Goal: Task Accomplishment & Management: Manage account settings

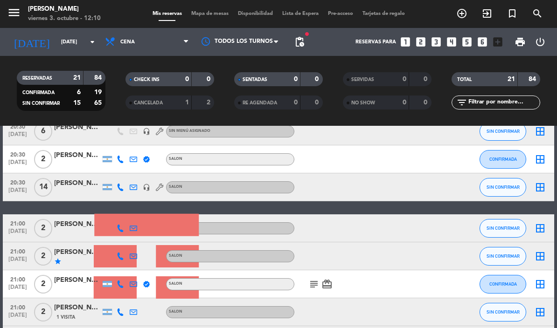
scroll to position [224, 0]
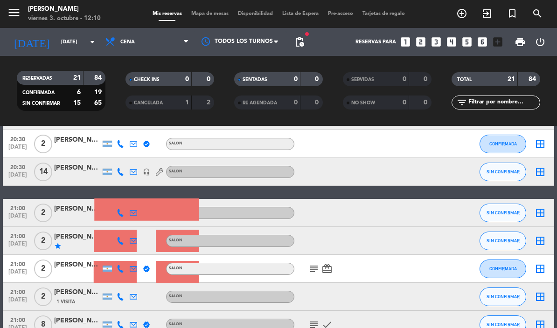
click at [535, 10] on icon "search" at bounding box center [537, 13] width 11 height 11
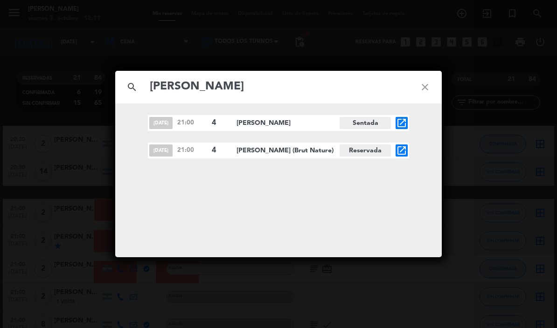
type input "[PERSON_NAME]"
click at [262, 125] on span "[PERSON_NAME]" at bounding box center [288, 123] width 103 height 11
click at [167, 126] on span "[DATE]" at bounding box center [160, 123] width 23 height 12
click at [289, 153] on span "[PERSON_NAME] (Brut Nature)" at bounding box center [288, 151] width 103 height 11
click at [406, 152] on icon "open_in_new" at bounding box center [401, 150] width 11 height 11
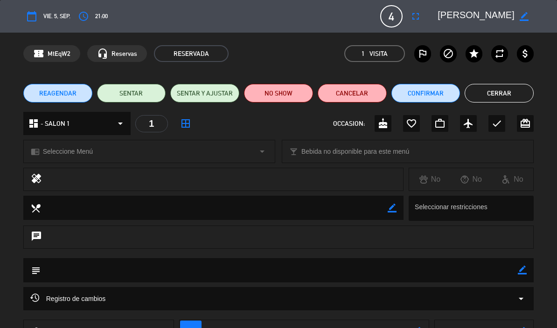
click at [512, 89] on button "Cerrar" at bounding box center [499, 93] width 69 height 19
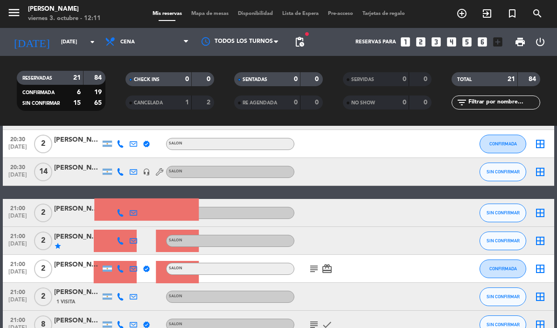
click at [18, 12] on icon "menu" at bounding box center [14, 13] width 14 height 14
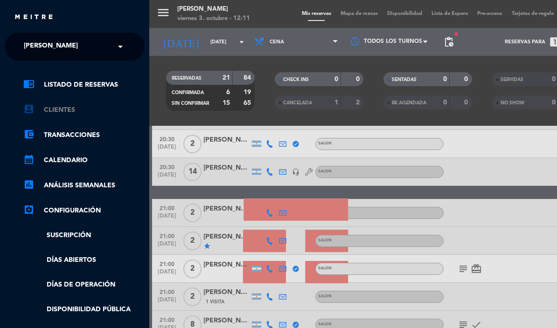
click at [56, 111] on link "account_box Clientes" at bounding box center [83, 109] width 121 height 11
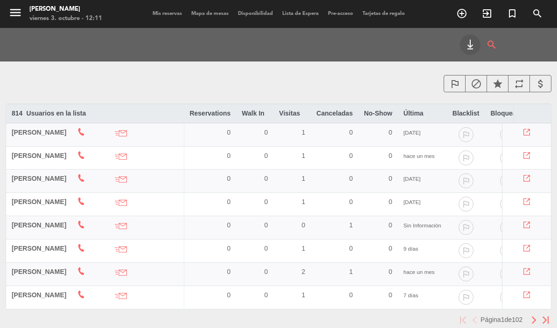
click at [543, 17] on span "search" at bounding box center [537, 14] width 25 height 16
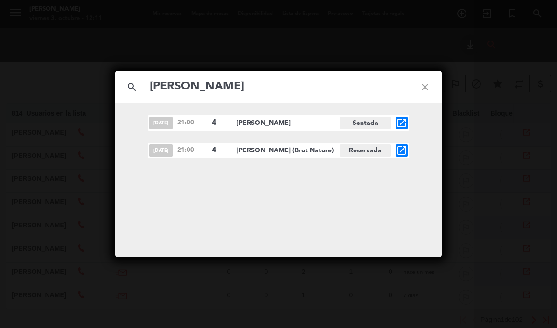
type input "[PERSON_NAME]"
click at [266, 151] on span "[PERSON_NAME] (Brut Nature)" at bounding box center [288, 151] width 103 height 11
click at [195, 85] on input "[PERSON_NAME]" at bounding box center [278, 86] width 259 height 19
click at [194, 86] on input "[PERSON_NAME]" at bounding box center [278, 86] width 259 height 19
click at [283, 153] on span "[PERSON_NAME] (Brut Nature)" at bounding box center [288, 151] width 103 height 11
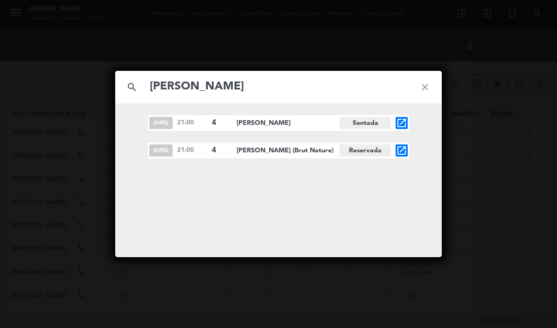
click at [403, 153] on icon "open_in_new" at bounding box center [401, 150] width 11 height 11
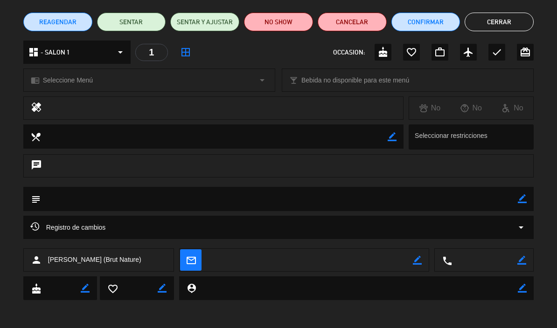
scroll to position [71, 0]
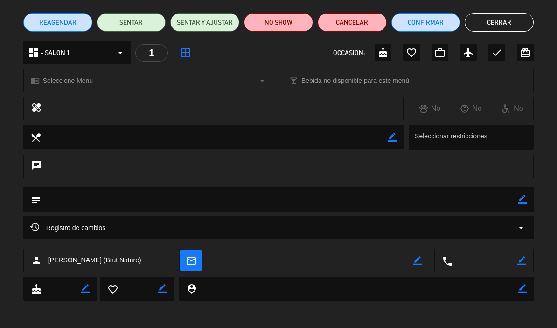
click at [508, 21] on button "Cerrar" at bounding box center [499, 22] width 69 height 19
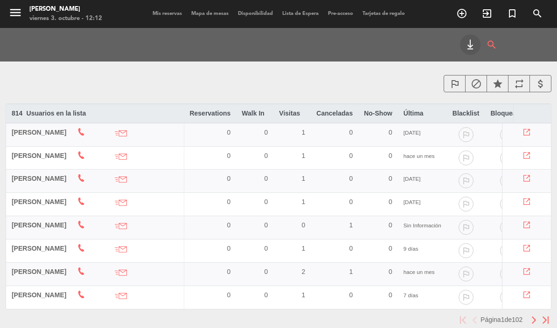
scroll to position [41, 0]
click at [545, 317] on img "button" at bounding box center [546, 320] width 6 height 7
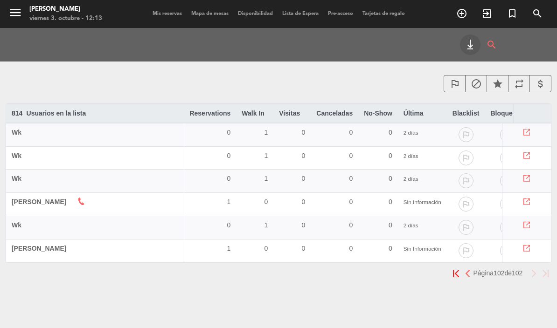
scroll to position [0, 0]
click at [465, 272] on img "button" at bounding box center [468, 273] width 6 height 7
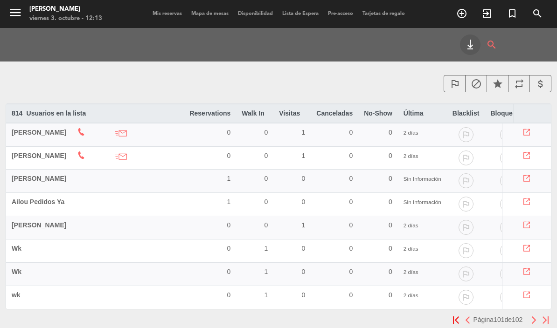
click at [537, 17] on icon "search" at bounding box center [537, 13] width 11 height 11
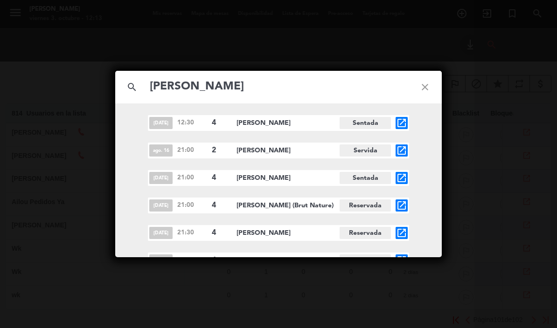
type input "[PERSON_NAME]"
click at [404, 181] on icon "open_in_new" at bounding box center [401, 178] width 11 height 11
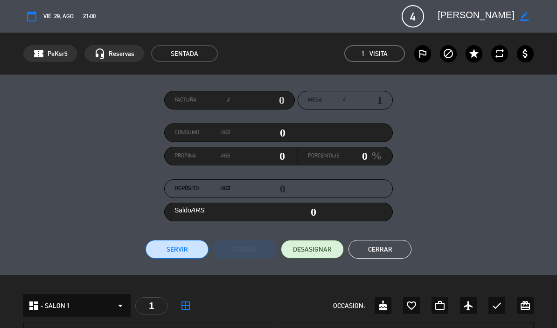
click at [466, 19] on textarea at bounding box center [476, 16] width 77 height 17
click at [526, 19] on icon "border_color" at bounding box center [524, 16] width 9 height 9
click at [523, 17] on icon at bounding box center [524, 16] width 9 height 9
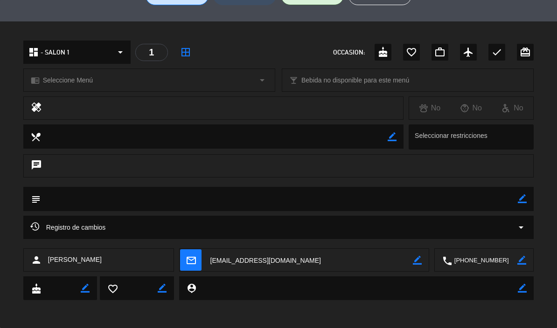
scroll to position [253, 0]
click at [277, 288] on textarea at bounding box center [357, 289] width 322 height 24
click at [201, 289] on textarea at bounding box center [357, 289] width 322 height 24
click at [525, 292] on icon "border_color" at bounding box center [522, 289] width 9 height 9
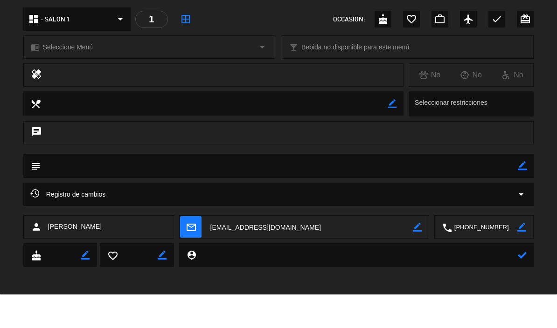
scroll to position [0, 0]
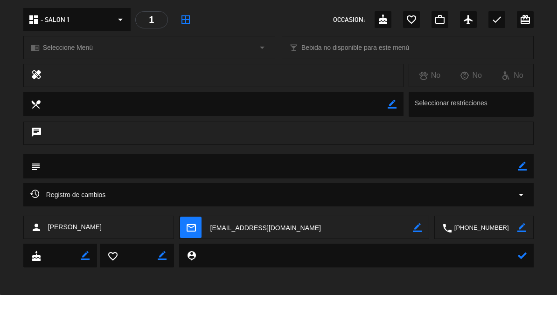
click at [515, 277] on textarea at bounding box center [357, 289] width 322 height 24
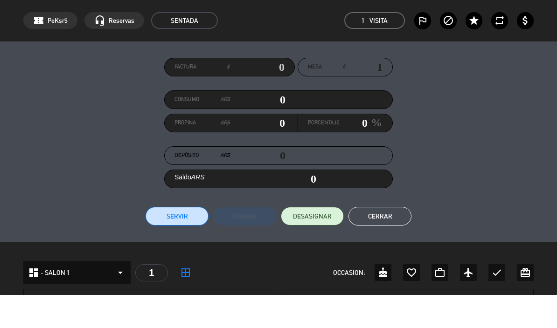
scroll to position [0, 0]
click at [397, 240] on button "Cerrar" at bounding box center [379, 249] width 63 height 19
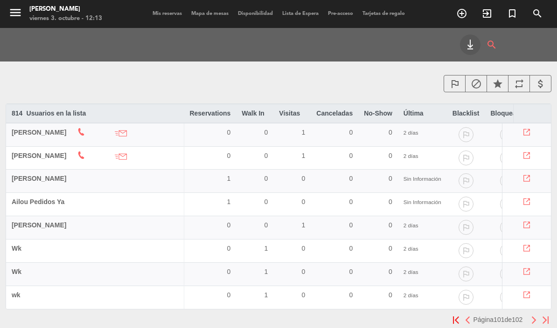
scroll to position [41, 0]
click at [551, 314] on button "button" at bounding box center [546, 320] width 12 height 12
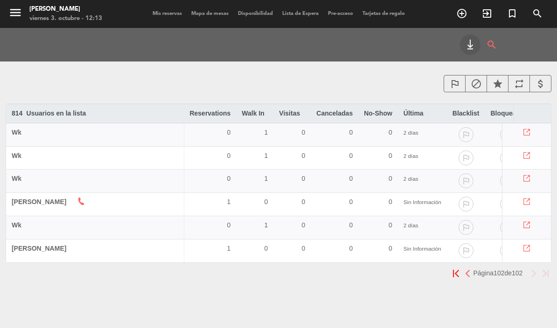
click at [462, 268] on button "button" at bounding box center [468, 274] width 12 height 12
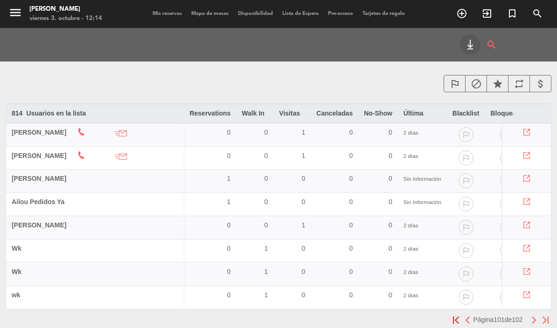
click at [462, 314] on button "button" at bounding box center [468, 320] width 12 height 12
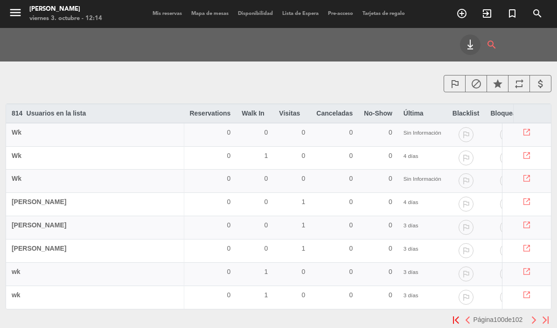
click at [462, 314] on button "button" at bounding box center [468, 320] width 12 height 12
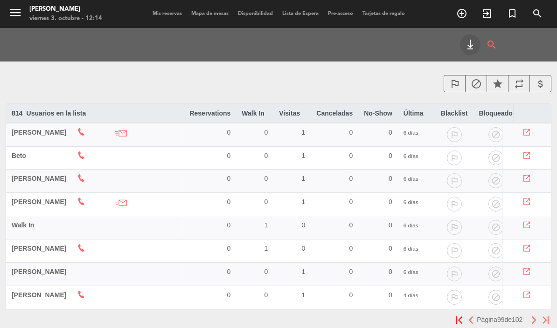
click at [465, 314] on button "button" at bounding box center [471, 320] width 12 height 12
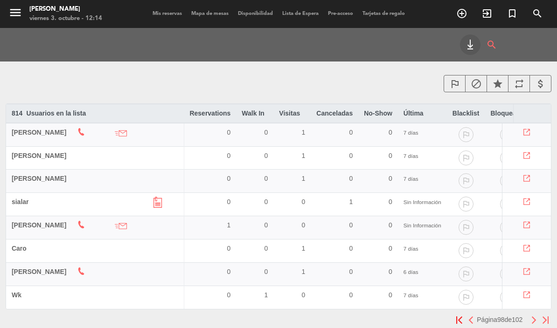
click at [471, 316] on pagination-template "Página 98 de 102" at bounding box center [502, 319] width 98 height 7
click at [456, 317] on img "button" at bounding box center [459, 320] width 6 height 7
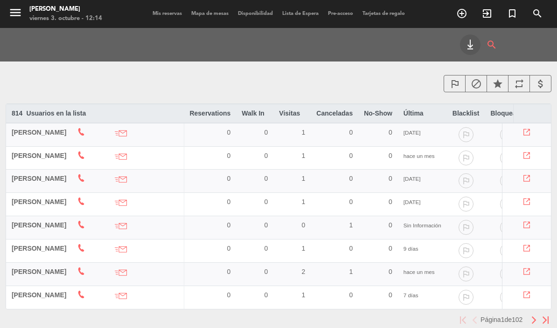
click at [531, 317] on img "button" at bounding box center [534, 320] width 6 height 7
click at [533, 317] on img "button" at bounding box center [534, 320] width 6 height 7
click at [529, 280] on main "outlined_flag block star repeat attach_money 814 Usuarios en la lista arrow_dro…" at bounding box center [278, 221] width 557 height 303
click at [532, 314] on button "button" at bounding box center [534, 320] width 12 height 12
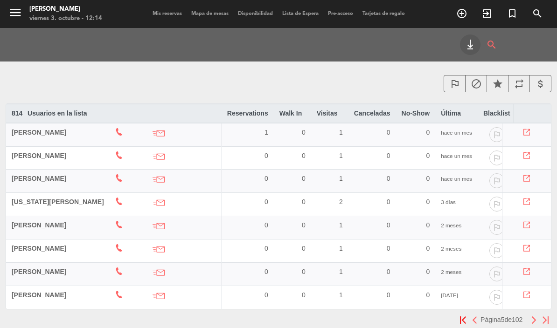
click at [532, 317] on img "button" at bounding box center [534, 320] width 6 height 7
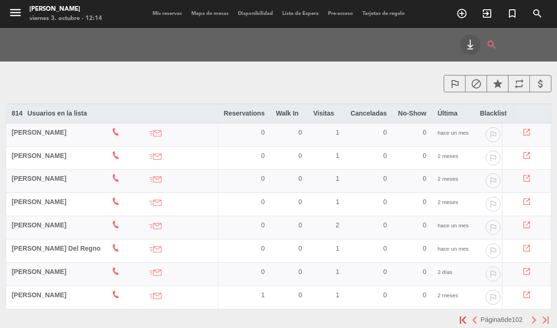
click at [531, 317] on img "button" at bounding box center [534, 320] width 6 height 7
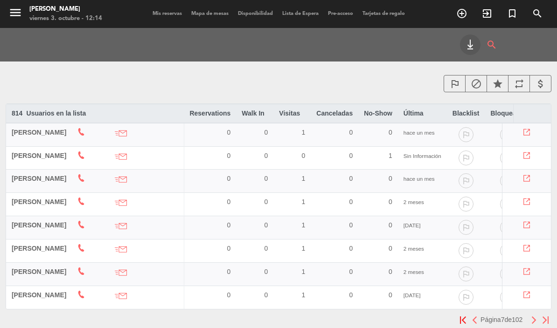
click at [472, 317] on img "button" at bounding box center [475, 320] width 6 height 7
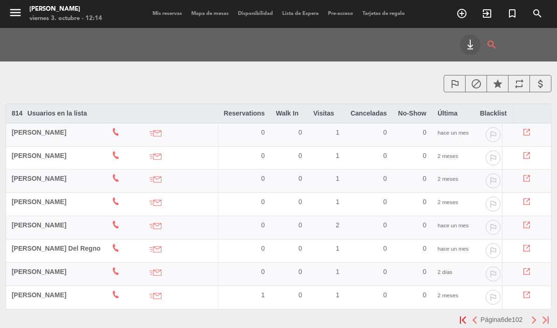
click at [533, 286] on td at bounding box center [526, 297] width 49 height 23
click at [526, 292] on icon at bounding box center [526, 295] width 7 height 7
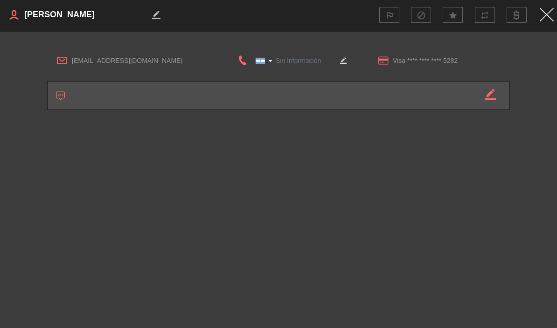
type input "[PHONE_NUMBER]"
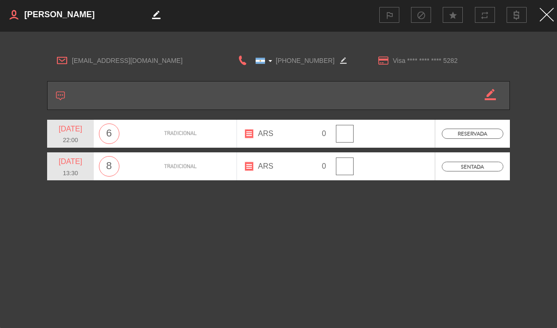
click at [159, 15] on icon "border_color" at bounding box center [156, 14] width 7 height 7
click at [155, 15] on icon at bounding box center [151, 14] width 7 height 7
click at [117, 17] on textarea at bounding box center [86, 15] width 126 height 14
click at [156, 16] on icon "border_color" at bounding box center [156, 14] width 7 height 7
type textarea "[PERSON_NAME]"
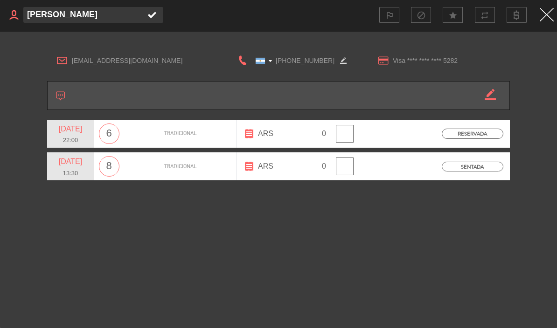
click at [152, 14] on icon at bounding box center [151, 14] width 7 height 7
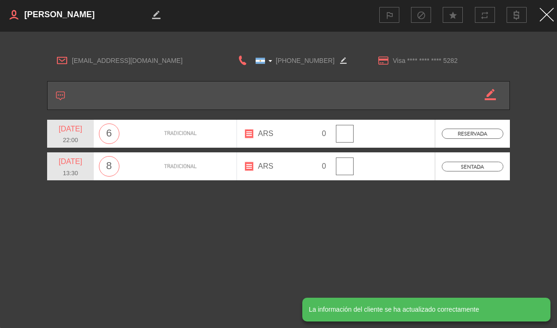
click at [543, 19] on img "Close" at bounding box center [547, 15] width 14 height 14
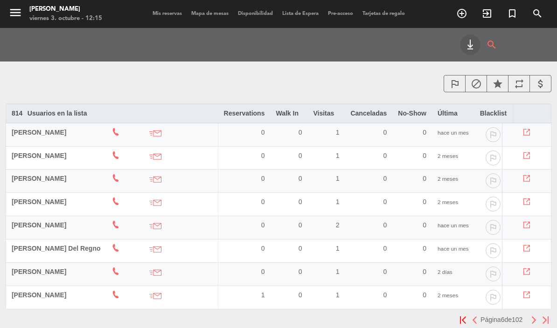
click at [530, 314] on button "button" at bounding box center [534, 320] width 12 height 12
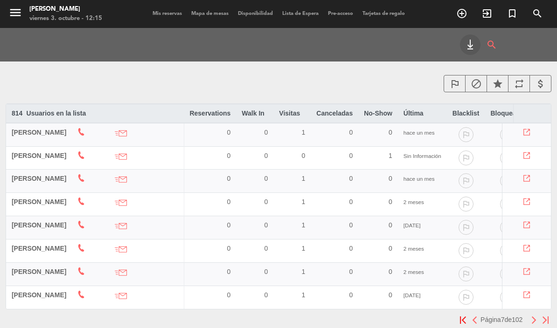
click at [530, 314] on button "button" at bounding box center [534, 320] width 12 height 12
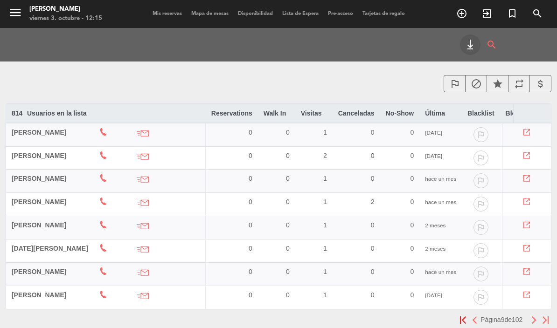
click at [531, 317] on img "button" at bounding box center [534, 320] width 6 height 7
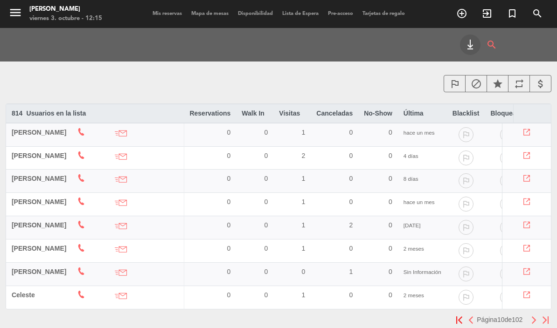
click at [532, 317] on img "button" at bounding box center [534, 320] width 6 height 7
click at [533, 317] on img "button" at bounding box center [534, 320] width 6 height 7
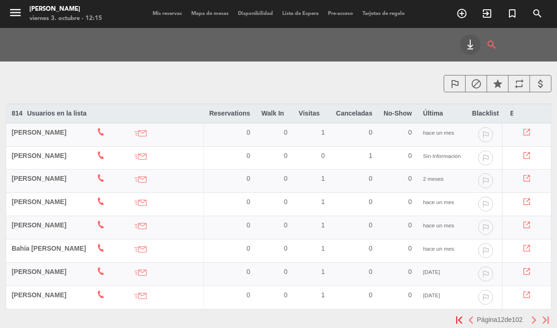
click at [528, 314] on button "button" at bounding box center [534, 320] width 12 height 12
click at [529, 314] on button "button" at bounding box center [534, 320] width 12 height 12
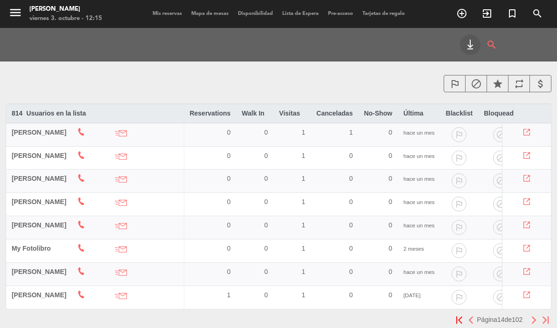
click at [528, 314] on div "Página 14 de 102" at bounding box center [279, 320] width 546 height 12
click at [528, 314] on button "button" at bounding box center [534, 320] width 12 height 12
click at [531, 317] on img "button" at bounding box center [534, 320] width 6 height 7
click at [529, 314] on button "button" at bounding box center [534, 320] width 12 height 12
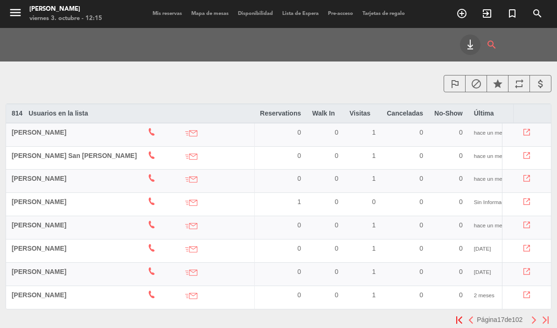
click at [528, 314] on button "button" at bounding box center [534, 320] width 12 height 12
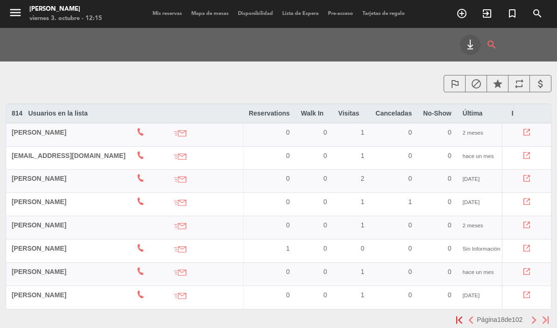
click at [528, 283] on main "outlined_flag block star repeat attach_money 814 Usuarios en la lista arrow_dro…" at bounding box center [278, 221] width 557 height 303
click at [531, 317] on img "button" at bounding box center [534, 320] width 6 height 7
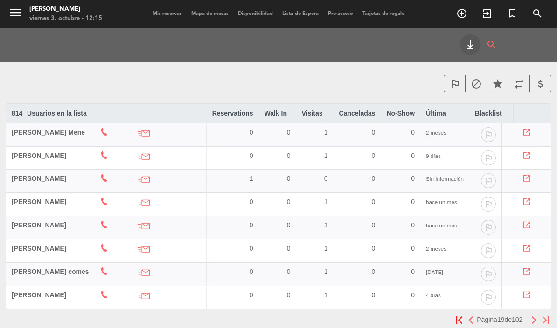
click at [531, 317] on img "button" at bounding box center [534, 320] width 6 height 7
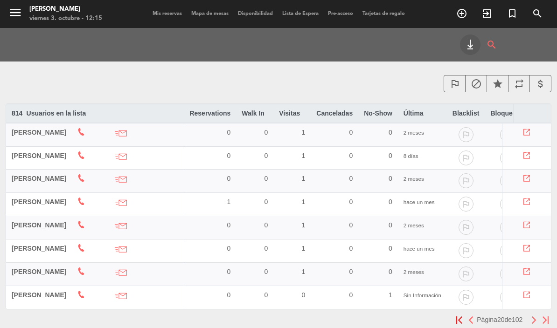
click at [532, 317] on img "button" at bounding box center [534, 320] width 6 height 7
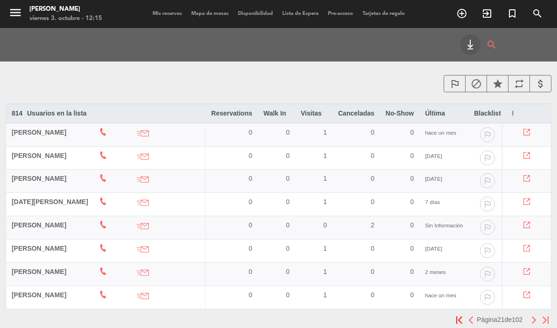
click at [531, 314] on button "button" at bounding box center [534, 320] width 12 height 12
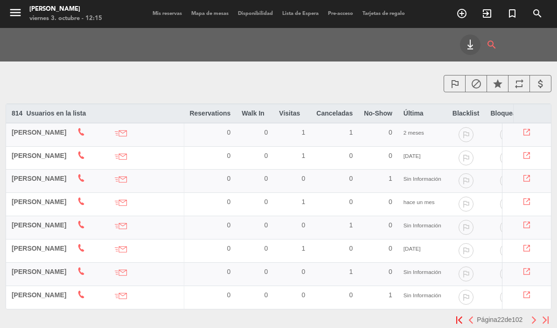
click at [530, 283] on main "outlined_flag block star repeat attach_money 814 Usuarios en la lista arrow_dro…" at bounding box center [278, 221] width 557 height 303
click at [534, 317] on img "button" at bounding box center [534, 320] width 6 height 7
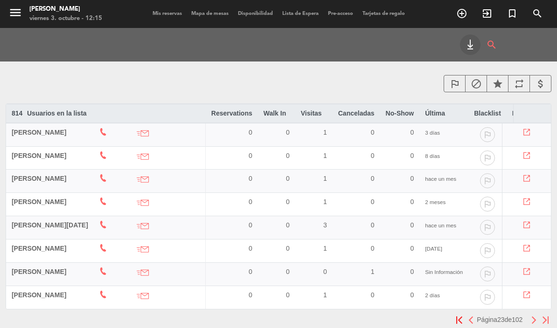
click at [534, 317] on img "button" at bounding box center [534, 320] width 6 height 7
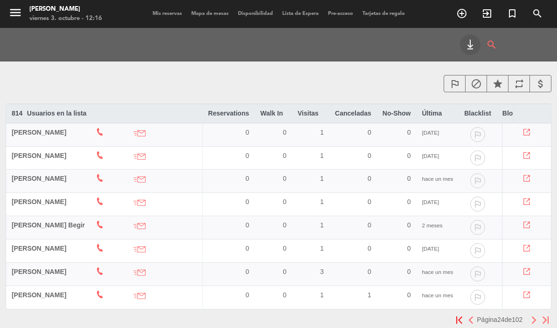
click at [529, 314] on button "button" at bounding box center [534, 320] width 12 height 12
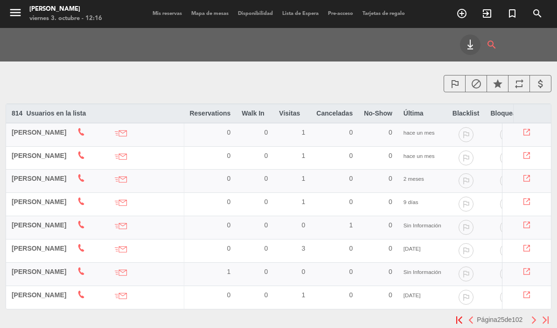
click at [529, 282] on main "outlined_flag block star repeat attach_money 814 Usuarios en la lista arrow_dro…" at bounding box center [278, 221] width 557 height 303
click at [531, 317] on img "button" at bounding box center [534, 320] width 6 height 7
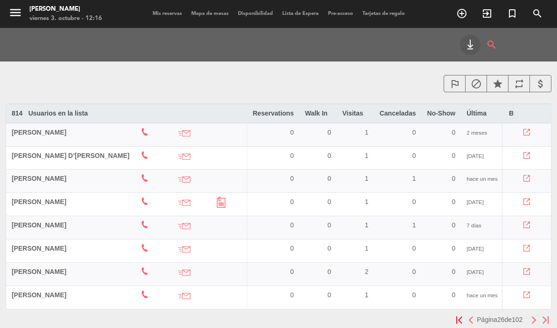
click at [533, 317] on img "button" at bounding box center [534, 320] width 6 height 7
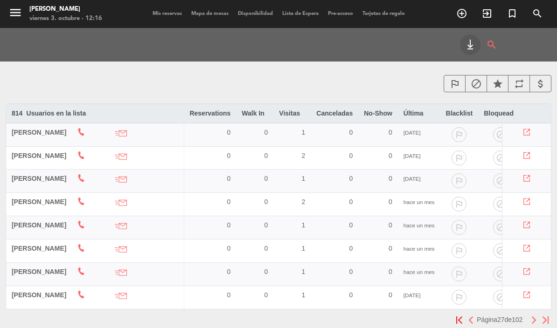
click at [531, 317] on img "button" at bounding box center [534, 320] width 6 height 7
click at [530, 314] on button "button" at bounding box center [534, 320] width 12 height 12
click at [531, 284] on main "outlined_flag block star repeat attach_money 814 Usuarios en la lista arrow_dro…" at bounding box center [278, 221] width 557 height 303
click at [529, 314] on button "button" at bounding box center [534, 320] width 12 height 12
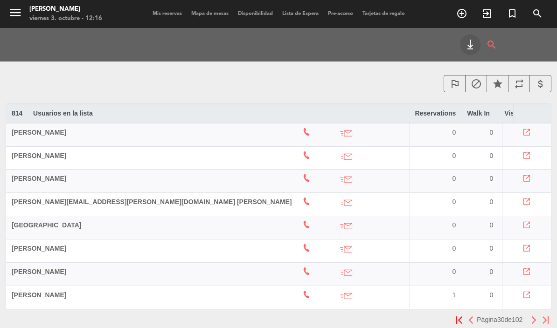
click at [529, 314] on button "button" at bounding box center [534, 320] width 12 height 12
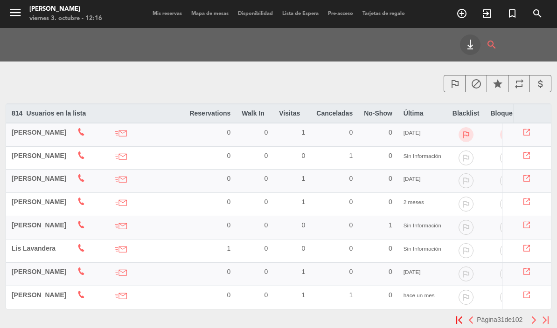
click at [529, 314] on button "button" at bounding box center [534, 320] width 12 height 12
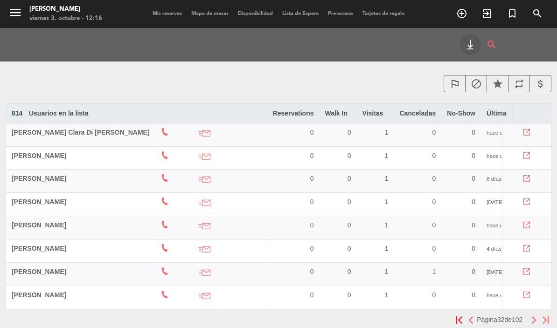
click at [533, 317] on img "button" at bounding box center [534, 320] width 6 height 7
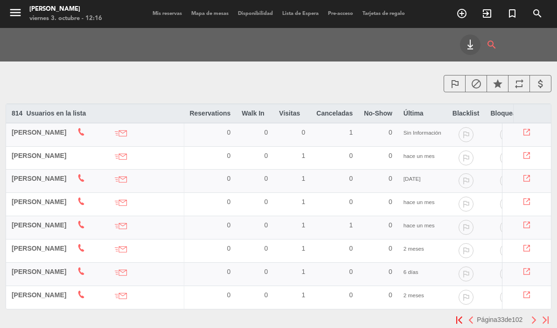
click at [528, 314] on button "button" at bounding box center [534, 320] width 12 height 12
click at [529, 314] on button "button" at bounding box center [534, 320] width 12 height 12
click at [529, 282] on main "outlined_flag block star repeat attach_money 814 Usuarios en la lista arrow_dro…" at bounding box center [278, 221] width 557 height 303
click at [531, 317] on img "button" at bounding box center [534, 320] width 6 height 7
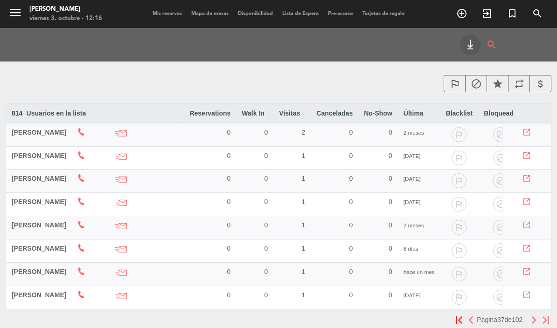
click at [532, 314] on button "button" at bounding box center [534, 320] width 12 height 12
click at [530, 314] on button "button" at bounding box center [534, 320] width 12 height 12
click at [531, 284] on main "outlined_flag block star repeat attach_money 814 Usuarios en la lista arrow_dro…" at bounding box center [278, 221] width 557 height 303
click at [529, 314] on button "button" at bounding box center [534, 320] width 12 height 12
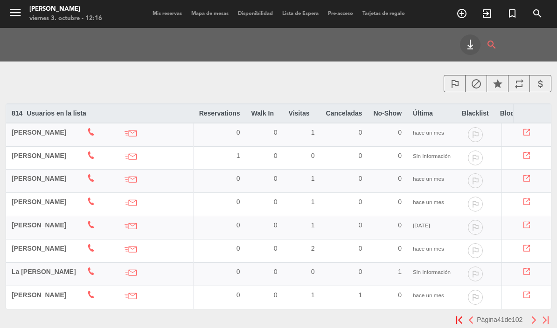
click at [530, 284] on main "outlined_flag block star repeat attach_money 814 Usuarios en la lista arrow_dro…" at bounding box center [278, 221] width 557 height 303
click at [529, 314] on button "button" at bounding box center [534, 320] width 12 height 12
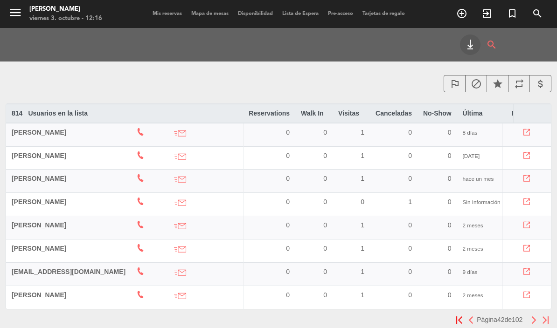
click at [531, 317] on img "button" at bounding box center [534, 320] width 6 height 7
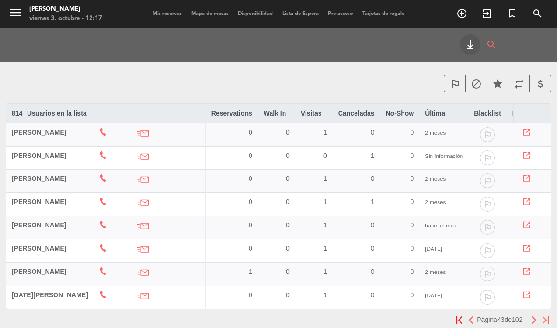
click at [529, 314] on button "button" at bounding box center [534, 320] width 12 height 12
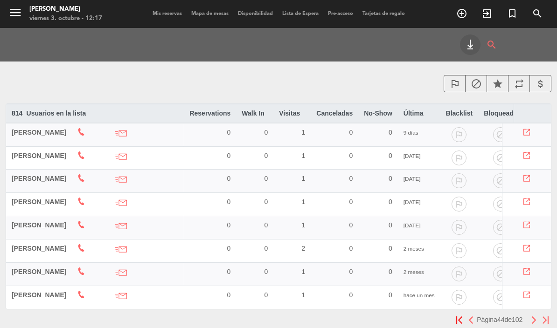
click at [529, 314] on button "button" at bounding box center [534, 320] width 12 height 12
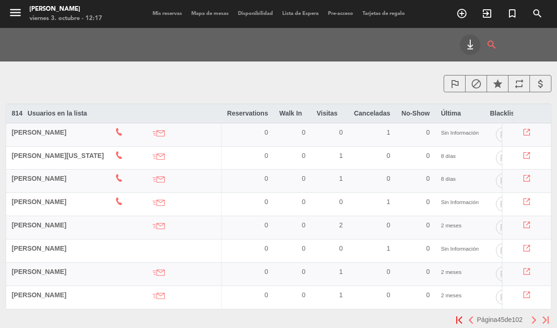
click at [529, 314] on button "button" at bounding box center [534, 320] width 12 height 12
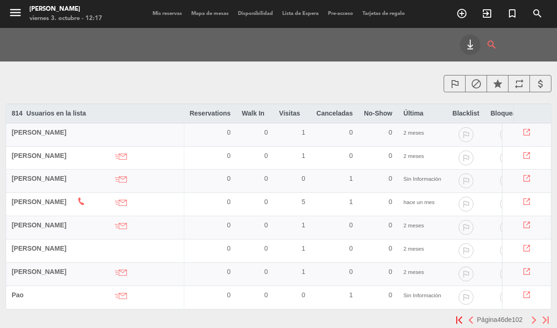
click at [531, 284] on main "outlined_flag block star repeat attach_money 814 Usuarios en la lista arrow_dro…" at bounding box center [278, 221] width 557 height 303
click at [530, 314] on button "button" at bounding box center [534, 320] width 12 height 12
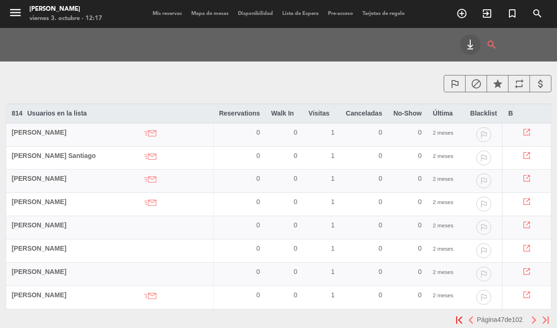
click at [532, 317] on img "button" at bounding box center [534, 320] width 6 height 7
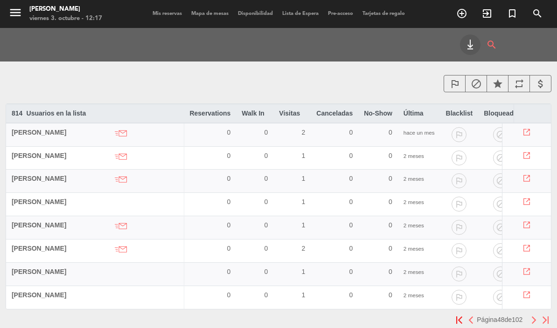
click at [531, 317] on img "button" at bounding box center [534, 320] width 6 height 7
click at [530, 314] on button "button" at bounding box center [534, 320] width 12 height 12
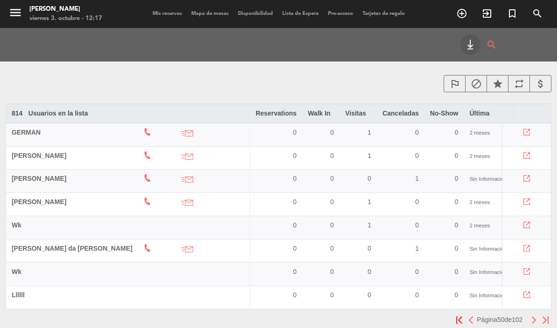
click at [529, 283] on main "outlined_flag block star repeat attach_money 814 Usuarios en la lista arrow_dro…" at bounding box center [278, 221] width 557 height 303
click at [534, 317] on img "button" at bounding box center [534, 320] width 6 height 7
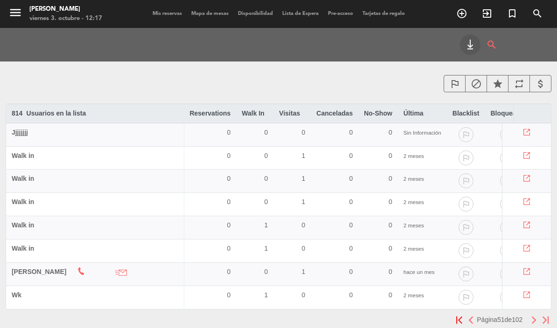
click at [529, 314] on button "button" at bounding box center [534, 320] width 12 height 12
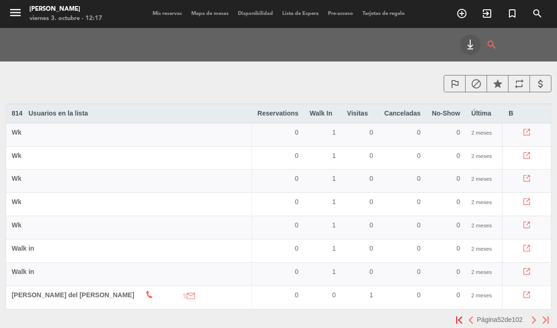
click at [534, 317] on img "button" at bounding box center [534, 320] width 6 height 7
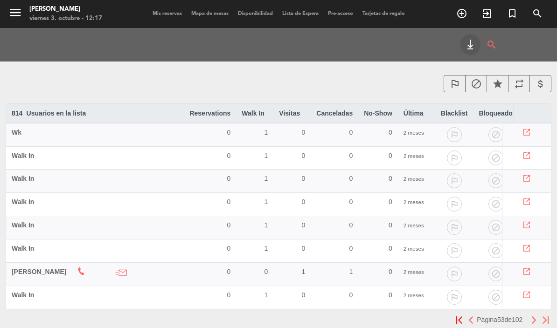
click at [534, 314] on button "button" at bounding box center [534, 320] width 12 height 12
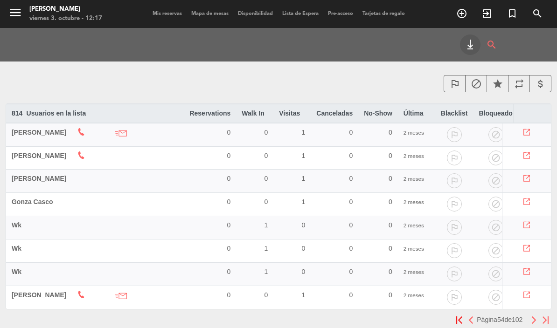
click at [532, 314] on button "button" at bounding box center [534, 320] width 12 height 12
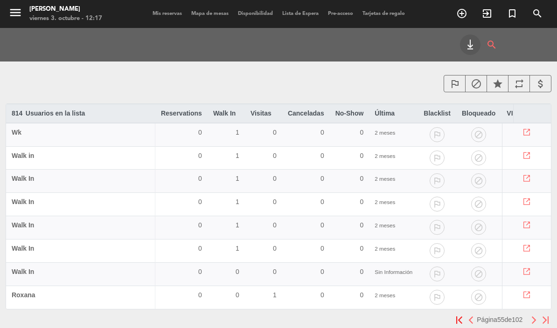
click at [531, 317] on img "button" at bounding box center [534, 320] width 6 height 7
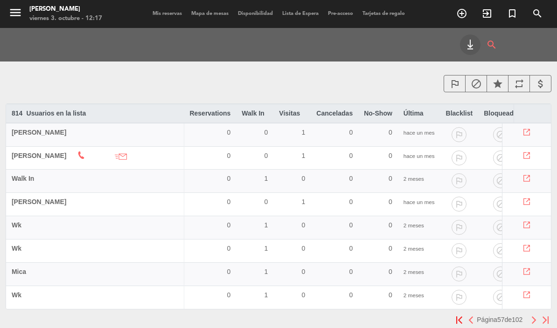
click at [529, 314] on button "button" at bounding box center [534, 320] width 12 height 12
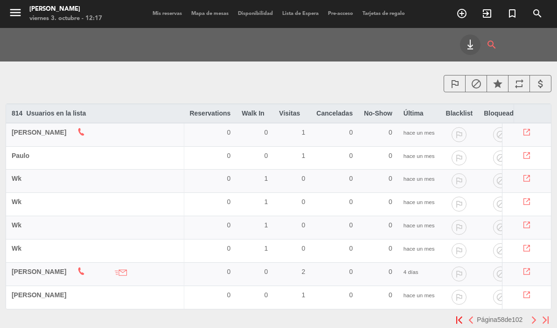
click at [533, 286] on main "outlined_flag block star repeat attach_money 814 Usuarios en la lista arrow_dro…" at bounding box center [278, 221] width 557 height 303
click at [531, 284] on main "outlined_flag block star repeat attach_money 814 Usuarios en la lista arrow_dro…" at bounding box center [278, 221] width 557 height 303
click at [533, 317] on img "button" at bounding box center [534, 320] width 6 height 7
click at [531, 317] on img "button" at bounding box center [534, 320] width 6 height 7
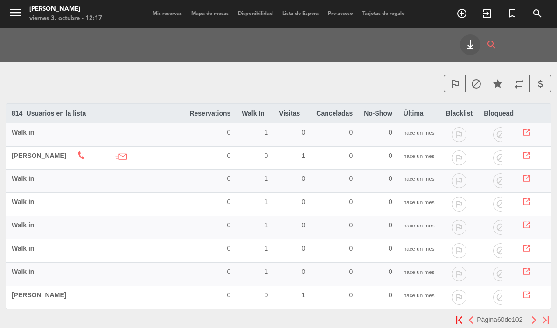
click at [531, 317] on img "button" at bounding box center [534, 320] width 6 height 7
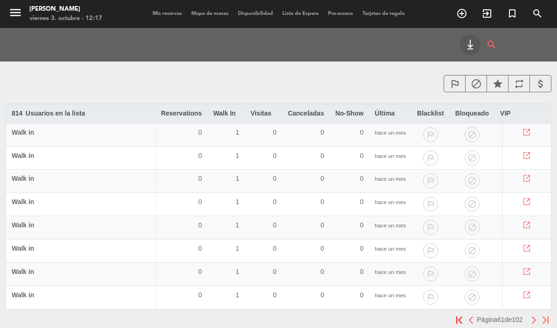
click at [534, 317] on img "button" at bounding box center [534, 320] width 6 height 7
click at [530, 314] on button "button" at bounding box center [534, 320] width 12 height 12
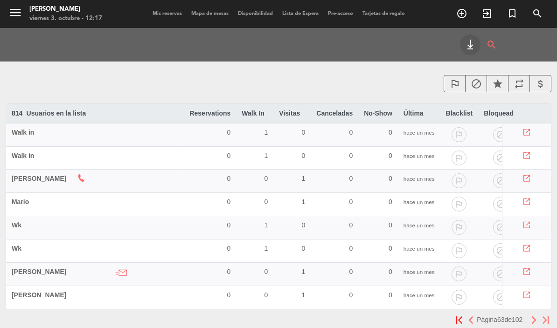
click at [531, 314] on button "button" at bounding box center [534, 320] width 12 height 12
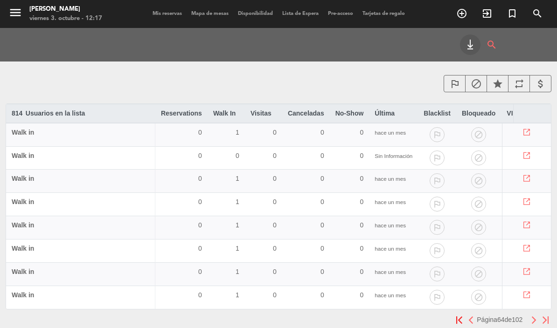
click at [530, 314] on button "button" at bounding box center [534, 320] width 12 height 12
click at [529, 314] on button "button" at bounding box center [534, 320] width 12 height 12
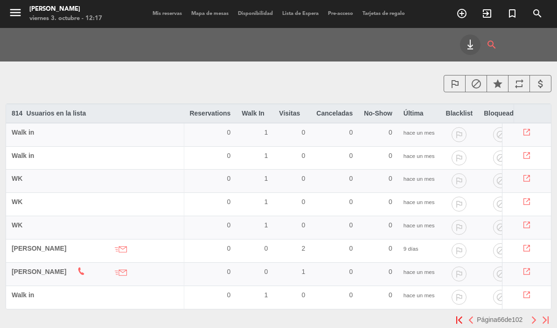
click at [529, 283] on main "outlined_flag block star repeat attach_money 814 Usuarios en la lista arrow_dro…" at bounding box center [278, 221] width 557 height 303
click at [532, 317] on img "button" at bounding box center [534, 320] width 6 height 7
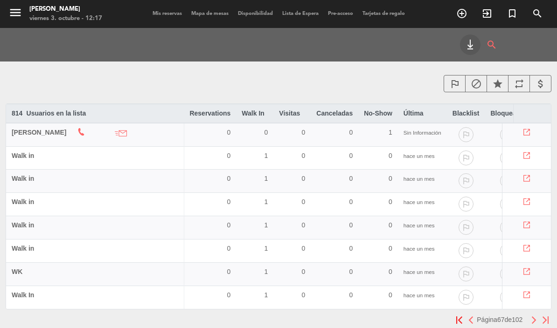
click at [533, 317] on img "button" at bounding box center [534, 320] width 6 height 7
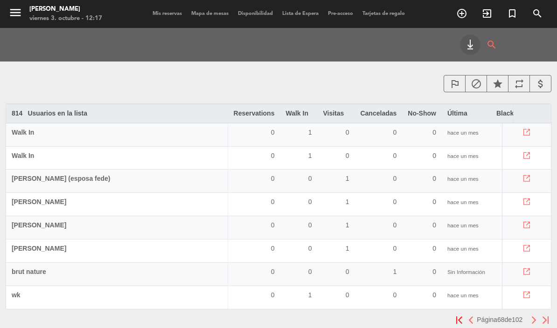
click at [529, 314] on button "button" at bounding box center [534, 320] width 12 height 12
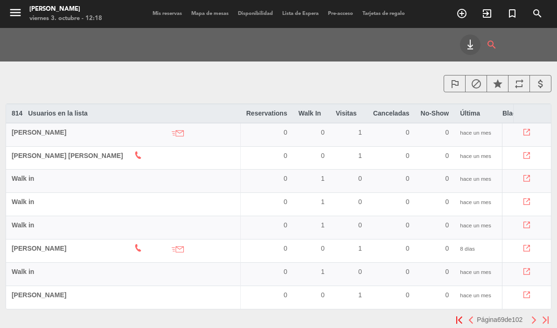
click at [529, 314] on button "button" at bounding box center [534, 320] width 12 height 12
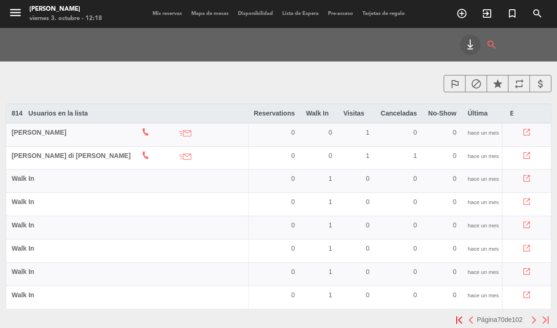
click at [530, 314] on button "button" at bounding box center [534, 320] width 12 height 12
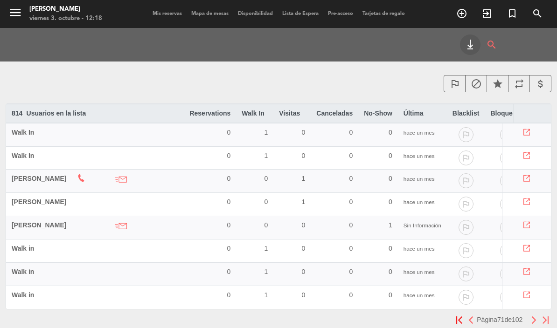
click at [530, 294] on main "outlined_flag block star repeat attach_money 814 Usuarios en la lista arrow_dro…" at bounding box center [278, 221] width 557 height 303
click at [529, 314] on button "button" at bounding box center [534, 320] width 12 height 12
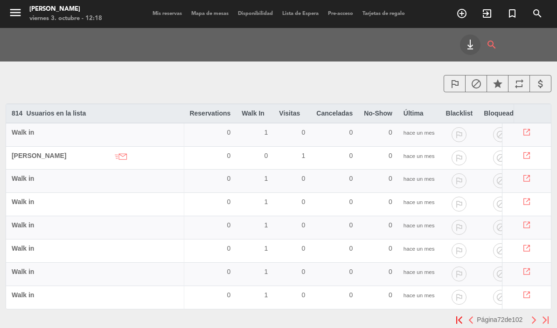
click at [529, 314] on button "button" at bounding box center [534, 320] width 12 height 12
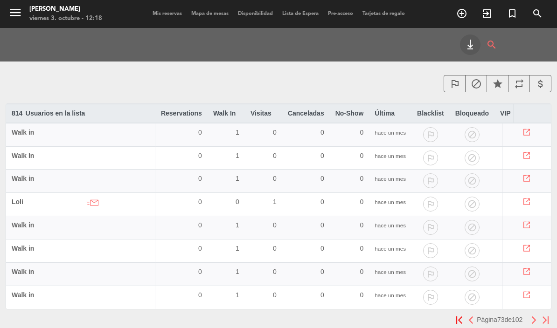
click at [529, 314] on button "button" at bounding box center [534, 320] width 12 height 12
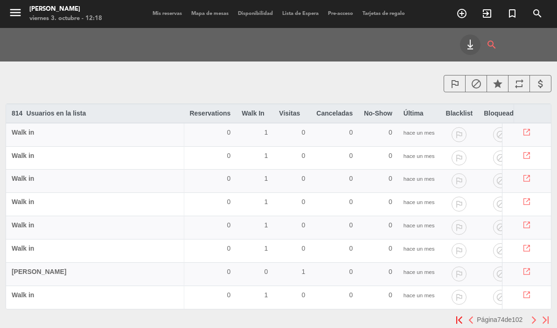
click at [529, 314] on button "button" at bounding box center [534, 320] width 12 height 12
click at [530, 314] on button "button" at bounding box center [534, 320] width 12 height 12
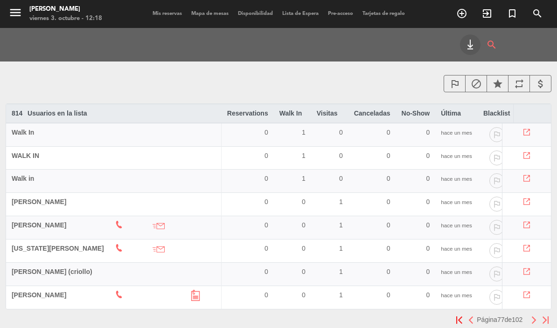
click at [530, 314] on button "button" at bounding box center [534, 320] width 12 height 12
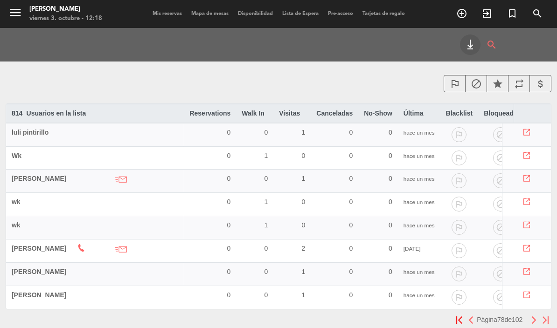
click at [530, 314] on button "button" at bounding box center [534, 320] width 12 height 12
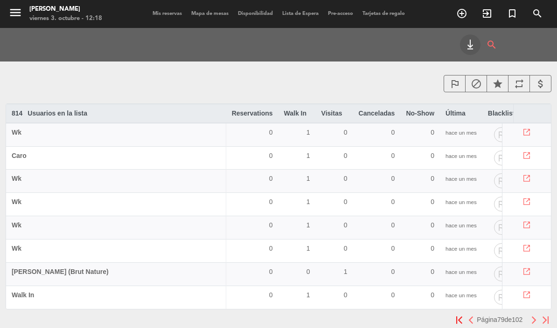
click at [528, 314] on button "button" at bounding box center [534, 320] width 12 height 12
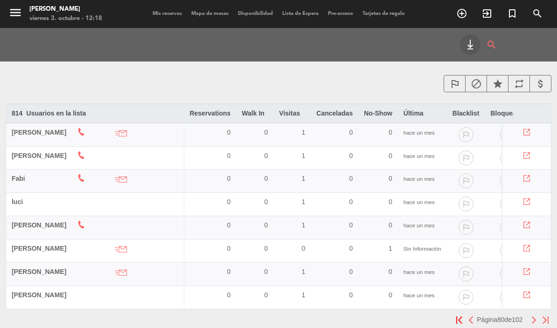
click at [468, 317] on img "button" at bounding box center [471, 320] width 6 height 7
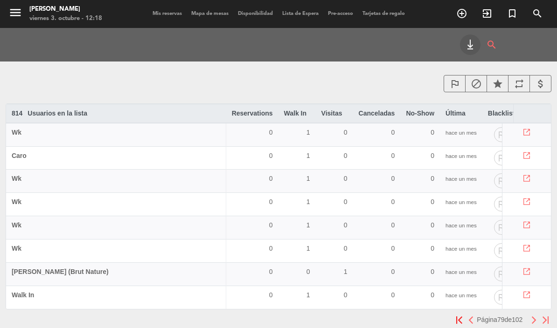
click at [58, 268] on span "[PERSON_NAME] (Brut Nature)" at bounding box center [60, 271] width 97 height 7
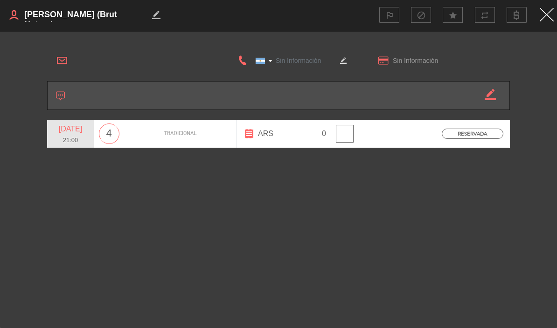
click at [81, 63] on div at bounding box center [138, 61] width 181 height 14
click at [135, 62] on div at bounding box center [138, 61] width 181 height 14
click at [60, 64] on icon at bounding box center [62, 61] width 10 height 10
click at [130, 61] on div at bounding box center [138, 61] width 181 height 14
click at [61, 62] on icon at bounding box center [62, 61] width 10 height 10
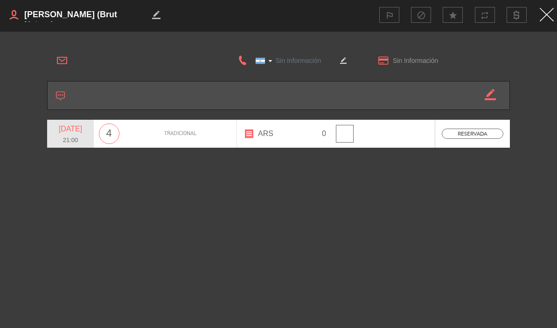
click at [115, 50] on div "[GEOGRAPHIC_DATA] +1 [GEOGRAPHIC_DATA] +44 [GEOGRAPHIC_DATA] ([GEOGRAPHIC_DATA]…" at bounding box center [278, 61] width 463 height 24
click at [345, 61] on icon "border_color" at bounding box center [343, 60] width 7 height 7
click at [486, 95] on icon "border_color" at bounding box center [490, 94] width 11 height 11
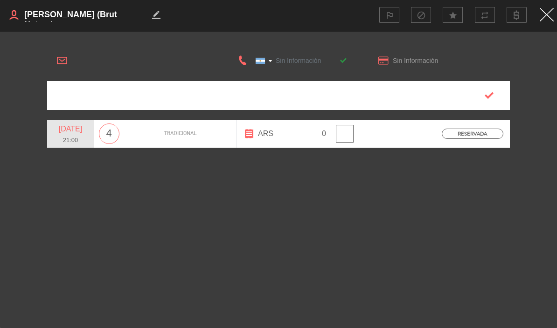
click at [489, 95] on icon "button" at bounding box center [489, 95] width 9 height 9
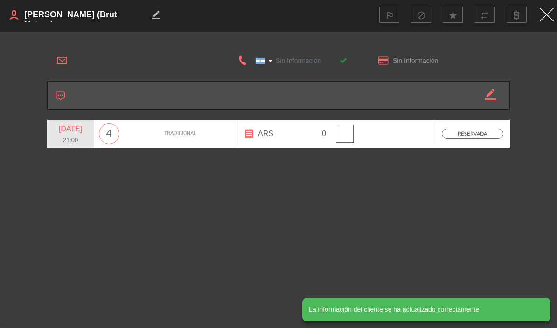
click at [66, 18] on textarea at bounding box center [86, 15] width 126 height 14
click at [156, 11] on icon "border_color" at bounding box center [156, 14] width 7 height 7
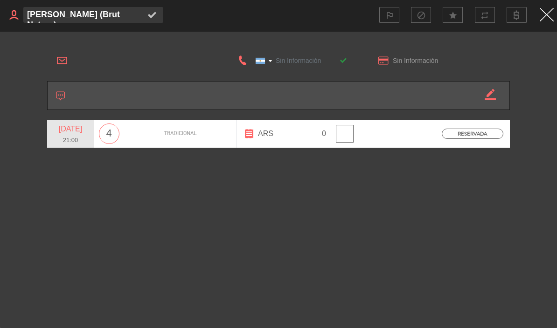
click at [544, 17] on img "Close" at bounding box center [547, 15] width 14 height 14
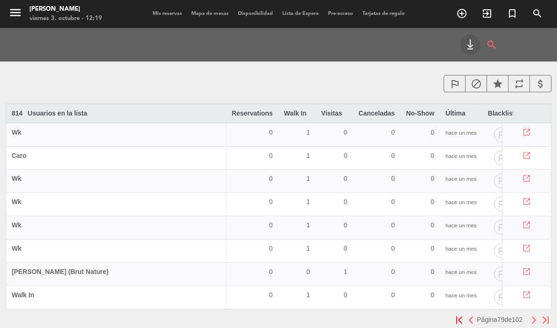
click at [528, 269] on icon at bounding box center [526, 272] width 7 height 7
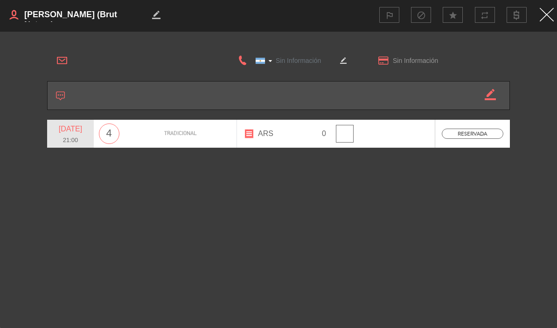
click at [59, 63] on icon at bounding box center [62, 61] width 10 height 10
click at [56, 60] on div at bounding box center [138, 61] width 181 height 14
click at [43, 59] on div "[GEOGRAPHIC_DATA] +1 [GEOGRAPHIC_DATA] +44 [GEOGRAPHIC_DATA] ([GEOGRAPHIC_DATA]…" at bounding box center [278, 100] width 557 height 115
click at [87, 61] on div at bounding box center [138, 61] width 181 height 14
click at [79, 61] on div at bounding box center [138, 61] width 181 height 14
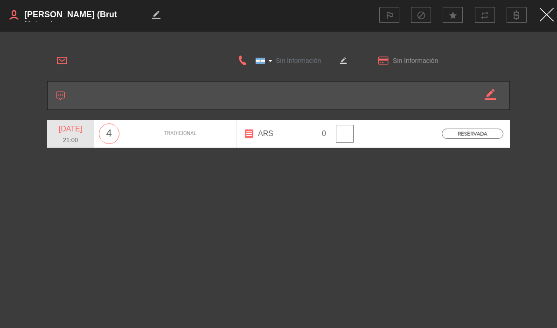
click at [548, 16] on img "Close" at bounding box center [547, 15] width 14 height 14
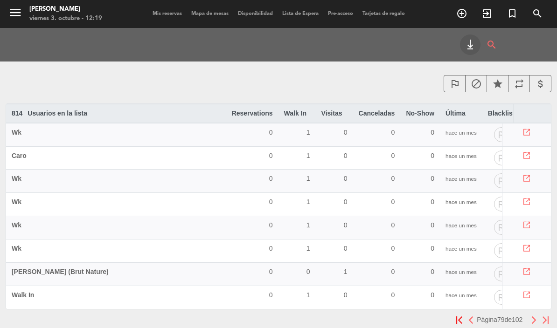
scroll to position [0, 0]
click at [168, 11] on span "Mis reservas" at bounding box center [167, 13] width 39 height 5
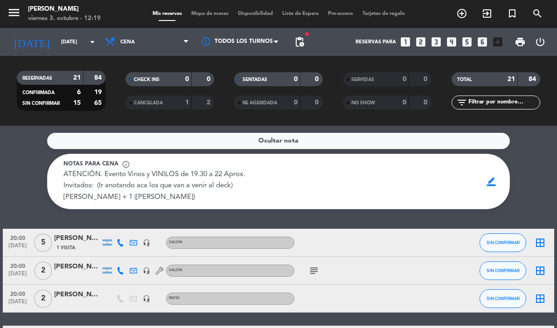
click at [461, 15] on icon "add_circle_outline" at bounding box center [461, 13] width 11 height 11
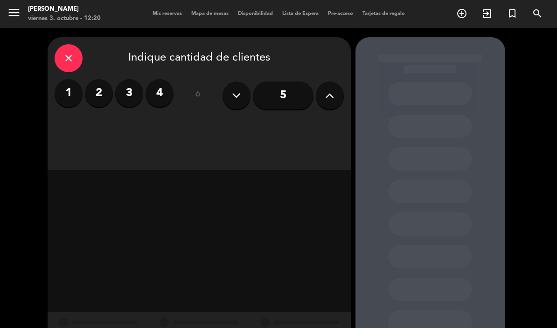
click at [331, 98] on icon at bounding box center [329, 96] width 9 height 14
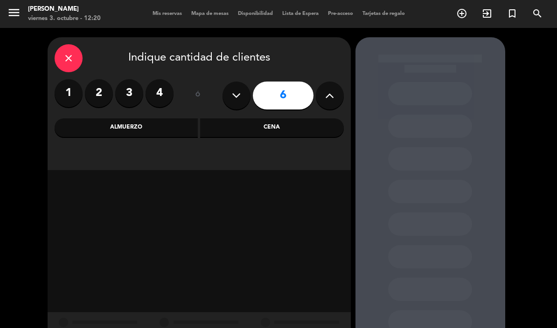
click at [268, 123] on div "Cena" at bounding box center [272, 127] width 144 height 19
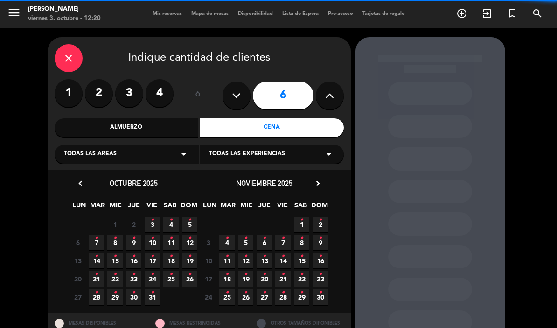
click at [135, 156] on div "Todas las áreas arrow_drop_down" at bounding box center [127, 154] width 144 height 19
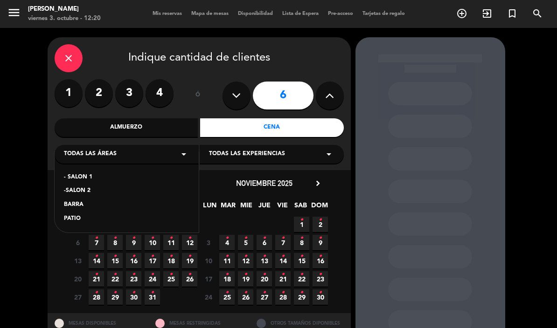
click at [82, 176] on div "- SALON 1" at bounding box center [126, 177] width 125 height 9
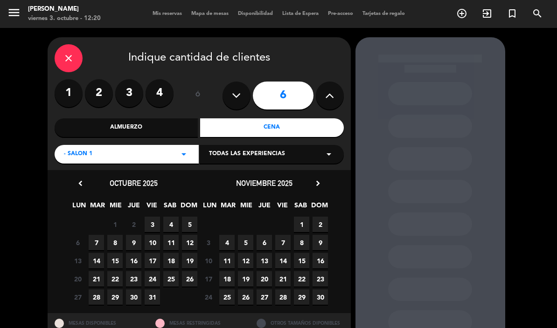
click at [174, 222] on span "4" at bounding box center [170, 224] width 15 height 15
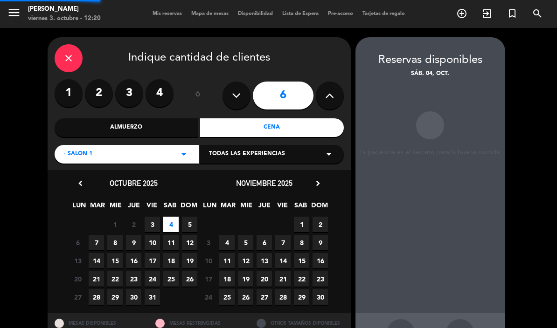
scroll to position [37, 0]
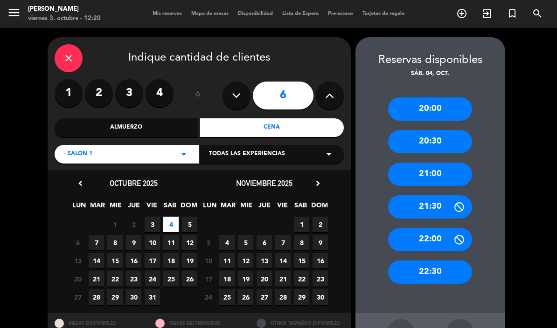
click at [441, 195] on div "21:30" at bounding box center [430, 206] width 84 height 23
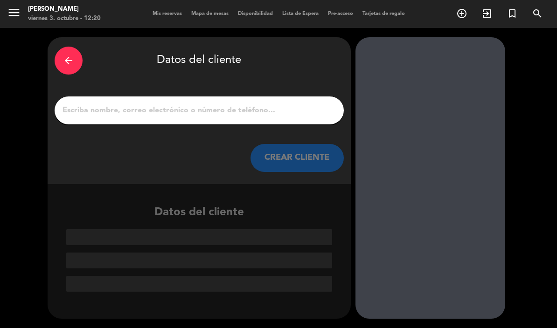
click at [292, 104] on input "1" at bounding box center [199, 110] width 275 height 13
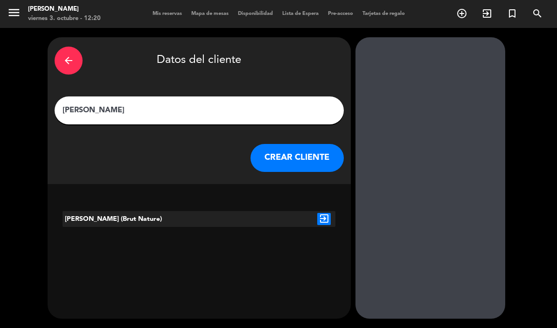
type input "[PERSON_NAME]"
click at [166, 211] on div "[PERSON_NAME] (Brut Nature)" at bounding box center [120, 219] width 114 height 16
click at [332, 211] on div "exit_to_app" at bounding box center [324, 219] width 23 height 16
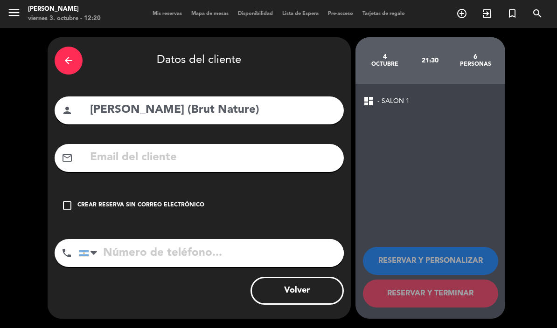
click at [184, 148] on input "text" at bounding box center [213, 157] width 248 height 19
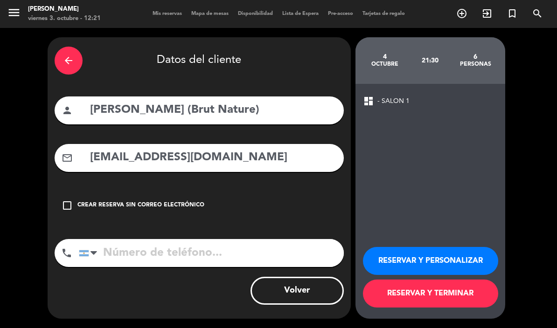
type input "[EMAIL_ADDRESS][DOMAIN_NAME]"
click at [447, 261] on button "RESERVAR Y PERSONALIZAR" at bounding box center [430, 261] width 135 height 28
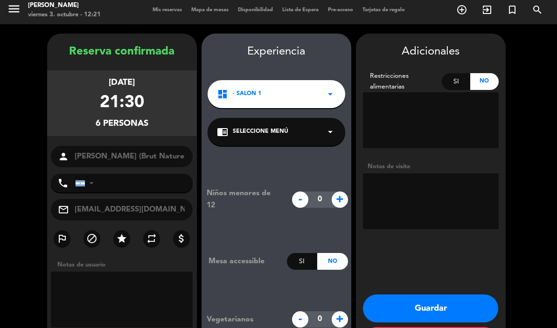
scroll to position [41, 0]
click at [138, 272] on textarea at bounding box center [122, 300] width 142 height 56
click at [453, 295] on button "Guardar" at bounding box center [430, 309] width 135 height 28
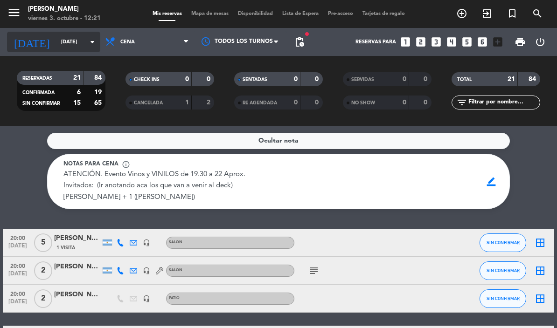
click at [73, 42] on input "[DATE]" at bounding box center [91, 42] width 70 height 15
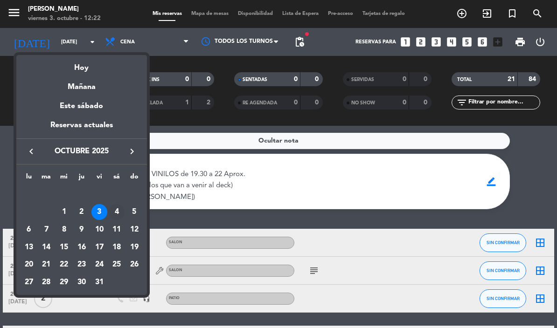
click at [119, 206] on div "4" at bounding box center [117, 212] width 16 height 16
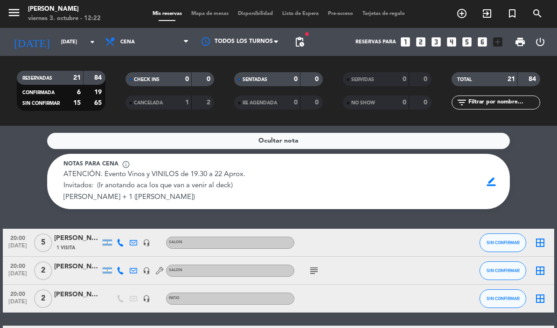
type input "[DATE]"
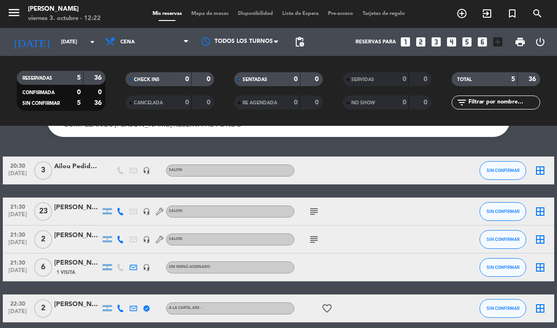
scroll to position [49, 0]
click at [70, 270] on span "1 Visita" at bounding box center [65, 272] width 19 height 7
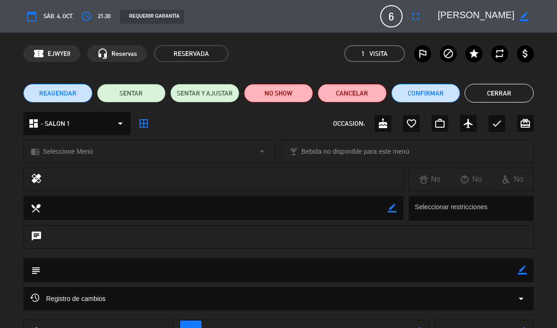
click at [110, 276] on textarea at bounding box center [280, 270] width 478 height 24
click at [80, 271] on textarea at bounding box center [280, 270] width 478 height 24
click at [83, 272] on textarea at bounding box center [280, 270] width 478 height 24
click at [519, 273] on icon "border_color" at bounding box center [522, 270] width 9 height 9
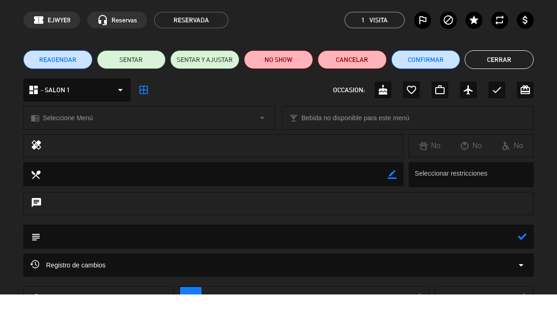
scroll to position [0, 0]
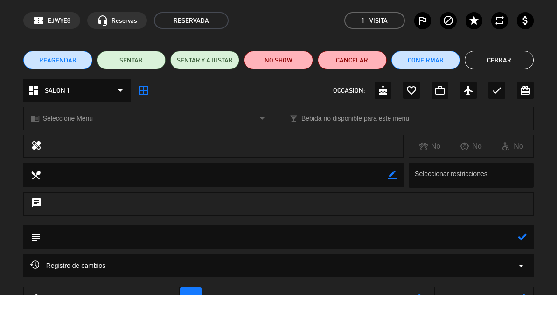
click at [72, 258] on textarea at bounding box center [280, 270] width 478 height 24
type textarea "Quiere mesa adelante . Probemos en la 10, 6 pax"
click at [526, 266] on icon at bounding box center [522, 270] width 9 height 9
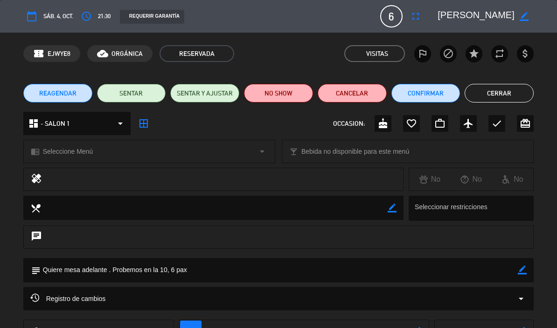
click at [512, 97] on button "Cerrar" at bounding box center [499, 93] width 69 height 19
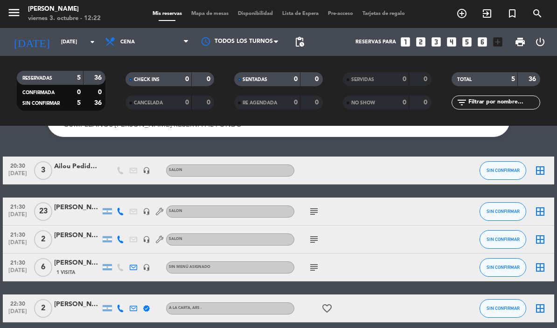
click at [315, 210] on icon "subject" at bounding box center [313, 211] width 11 height 11
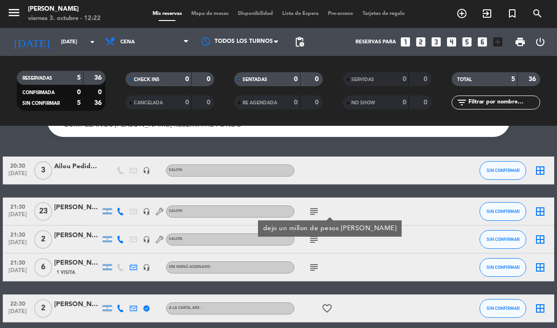
click at [75, 209] on div "[PERSON_NAME]" at bounding box center [77, 207] width 47 height 11
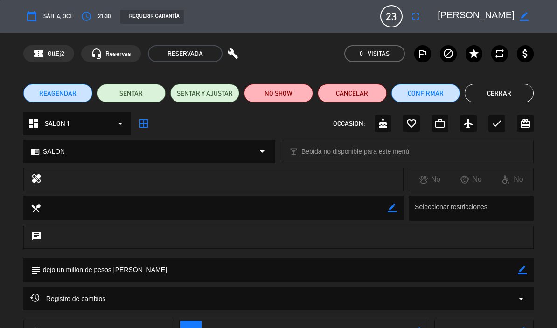
click at [166, 278] on textarea at bounding box center [280, 270] width 478 height 24
click at [165, 266] on textarea at bounding box center [280, 270] width 478 height 24
click at [164, 272] on textarea at bounding box center [280, 270] width 478 height 24
click at [163, 274] on textarea at bounding box center [280, 270] width 478 height 24
click at [438, 280] on textarea at bounding box center [280, 270] width 478 height 24
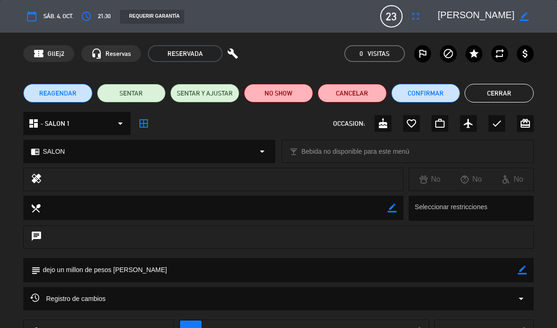
click at [522, 268] on icon "border_color" at bounding box center [522, 270] width 9 height 9
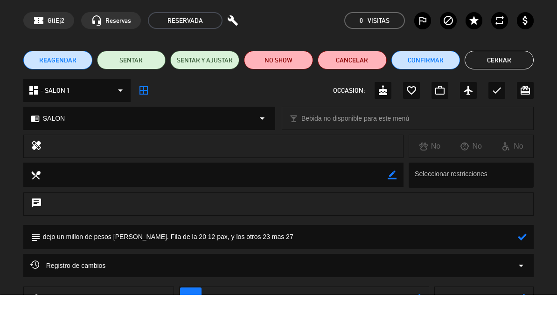
type textarea "dejo un millon de pesos [PERSON_NAME]. Fila de la 20 12 pax, y los otros 23 mas…"
click at [522, 266] on icon at bounding box center [522, 270] width 9 height 9
